Goal: Task Accomplishment & Management: Manage account settings

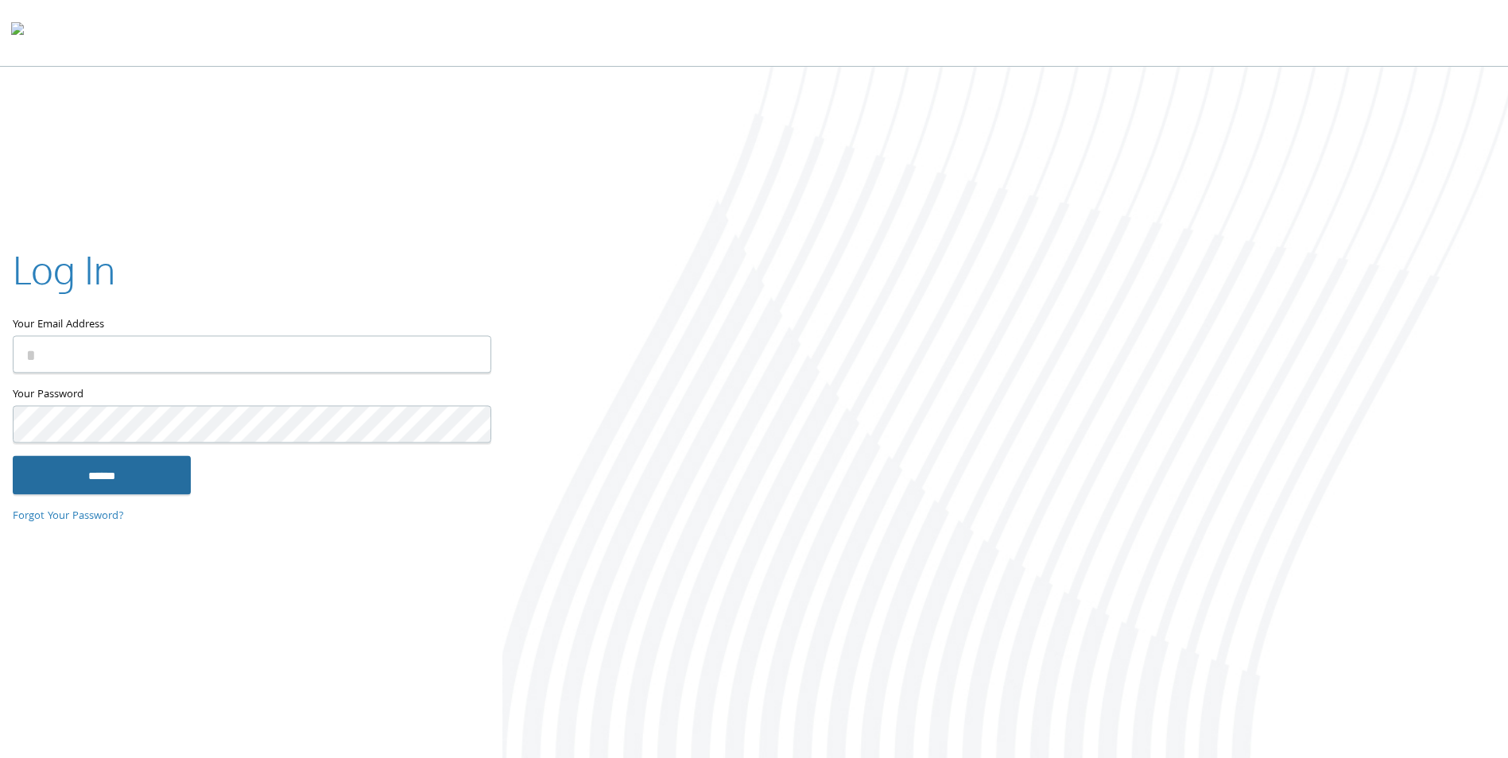
type input "**********"
click at [134, 467] on input "******" at bounding box center [102, 475] width 178 height 38
type input "**********"
click at [116, 479] on input "******" at bounding box center [102, 475] width 178 height 38
